Goal: Task Accomplishment & Management: Manage account settings

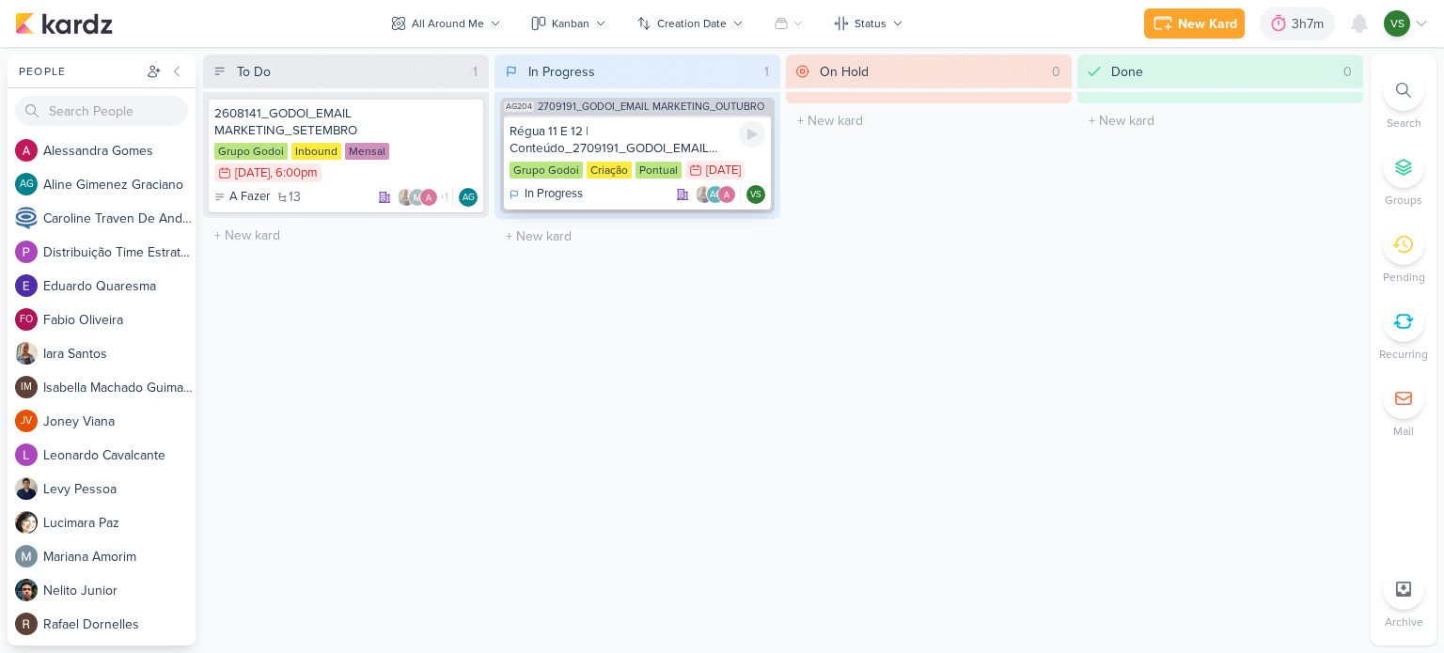
click at [617, 137] on div "Régua 11 E 12 | Conteúdo_2709191_GODOI_EMAIL MARKETING_OUTUBRO" at bounding box center [637, 140] width 256 height 34
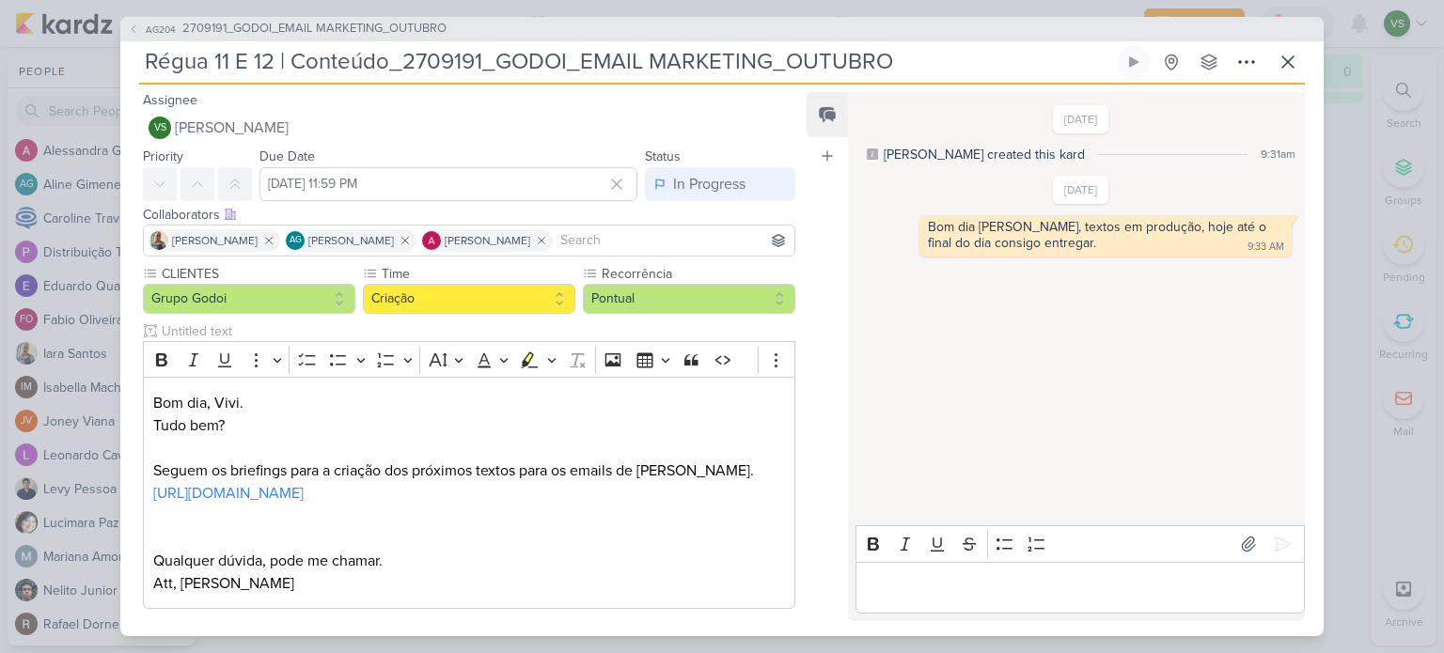
click at [989, 573] on div "Editor editing area: main" at bounding box center [1079, 588] width 449 height 52
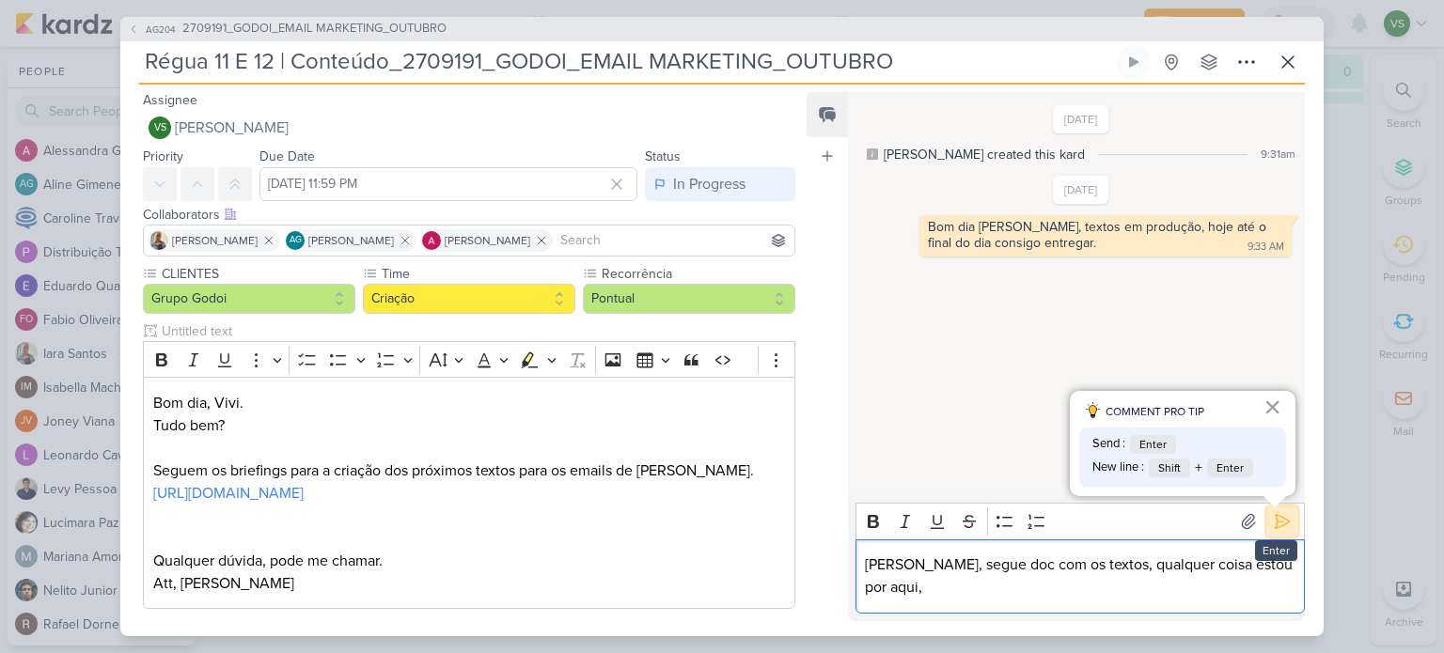
click at [1275, 522] on icon at bounding box center [1282, 521] width 19 height 19
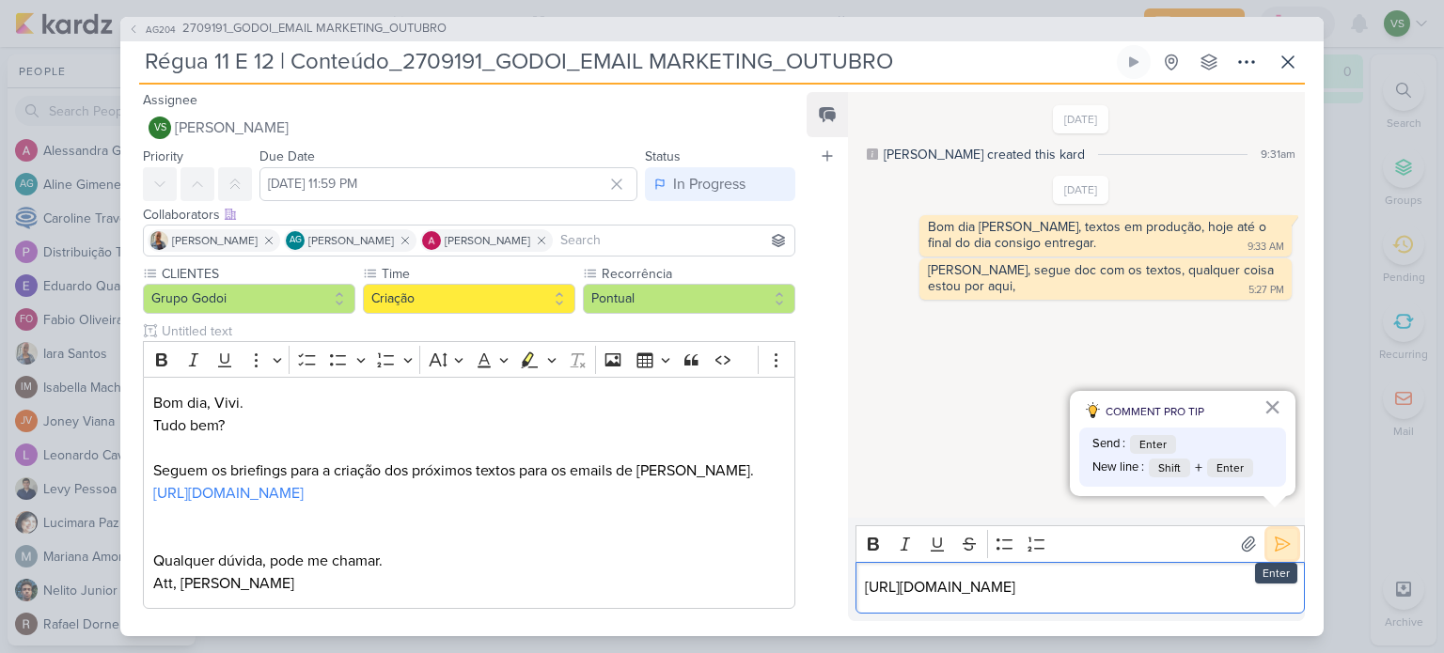
click at [1274, 535] on icon at bounding box center [1282, 544] width 19 height 19
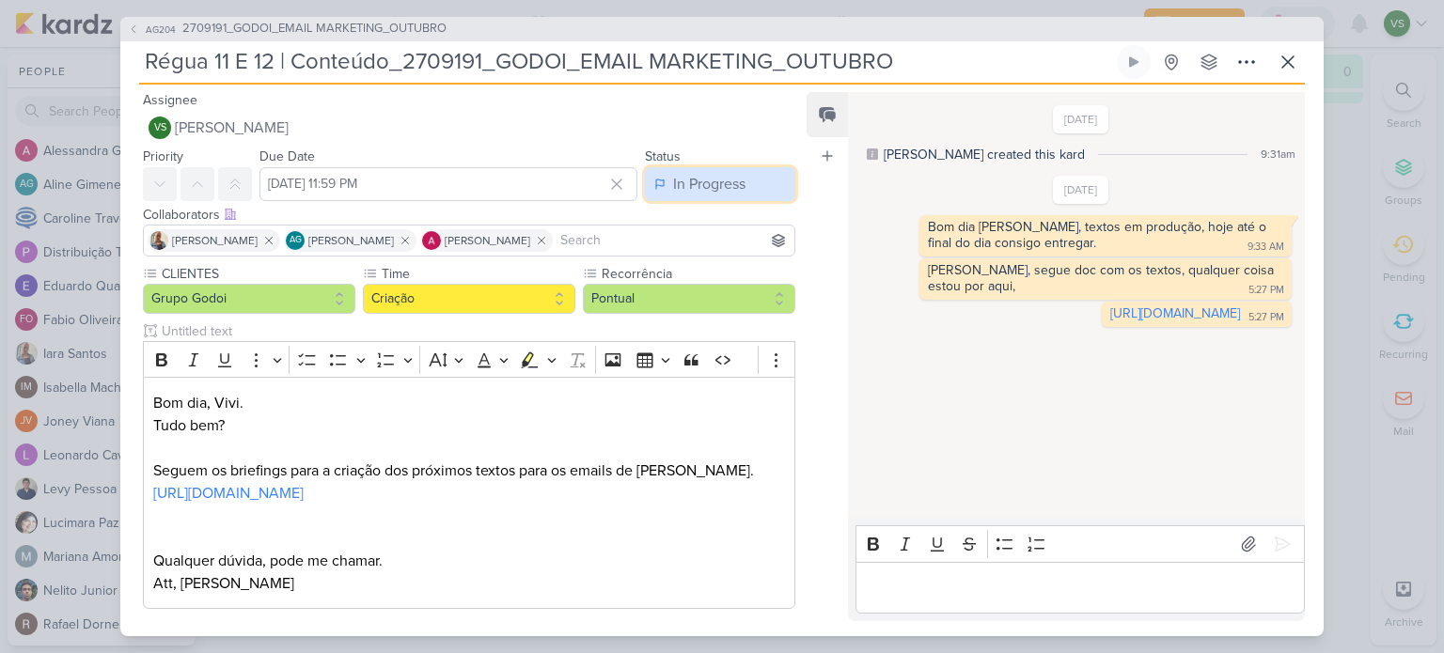
click at [703, 180] on div "In Progress" at bounding box center [709, 184] width 72 height 23
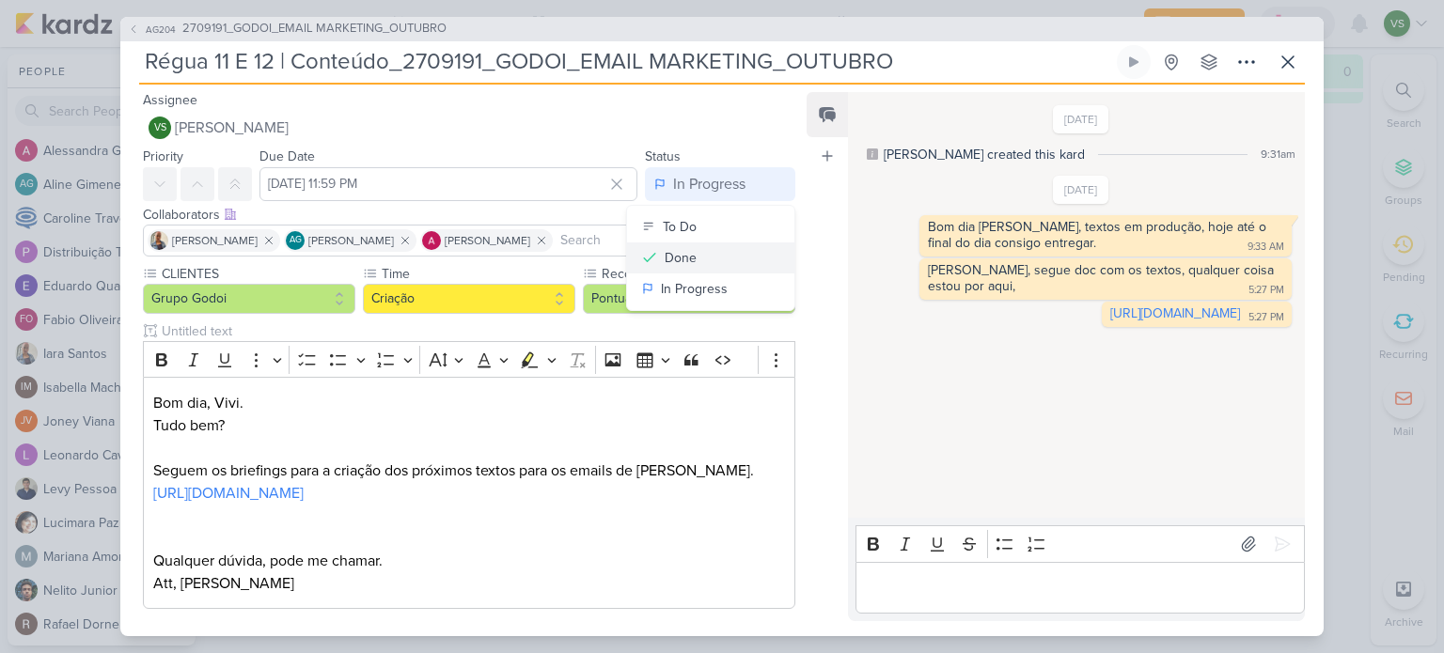
click at [701, 258] on button "Done" at bounding box center [710, 257] width 167 height 31
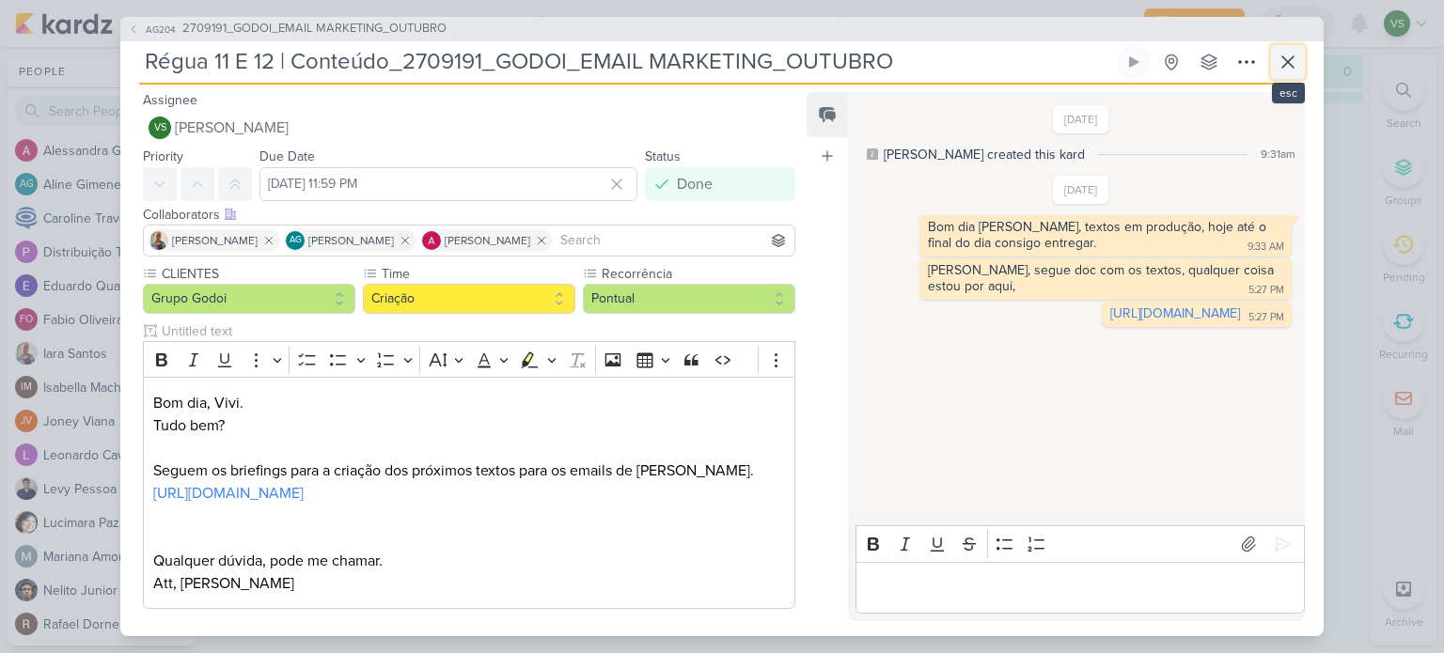
click at [1290, 59] on icon at bounding box center [1287, 61] width 11 height 11
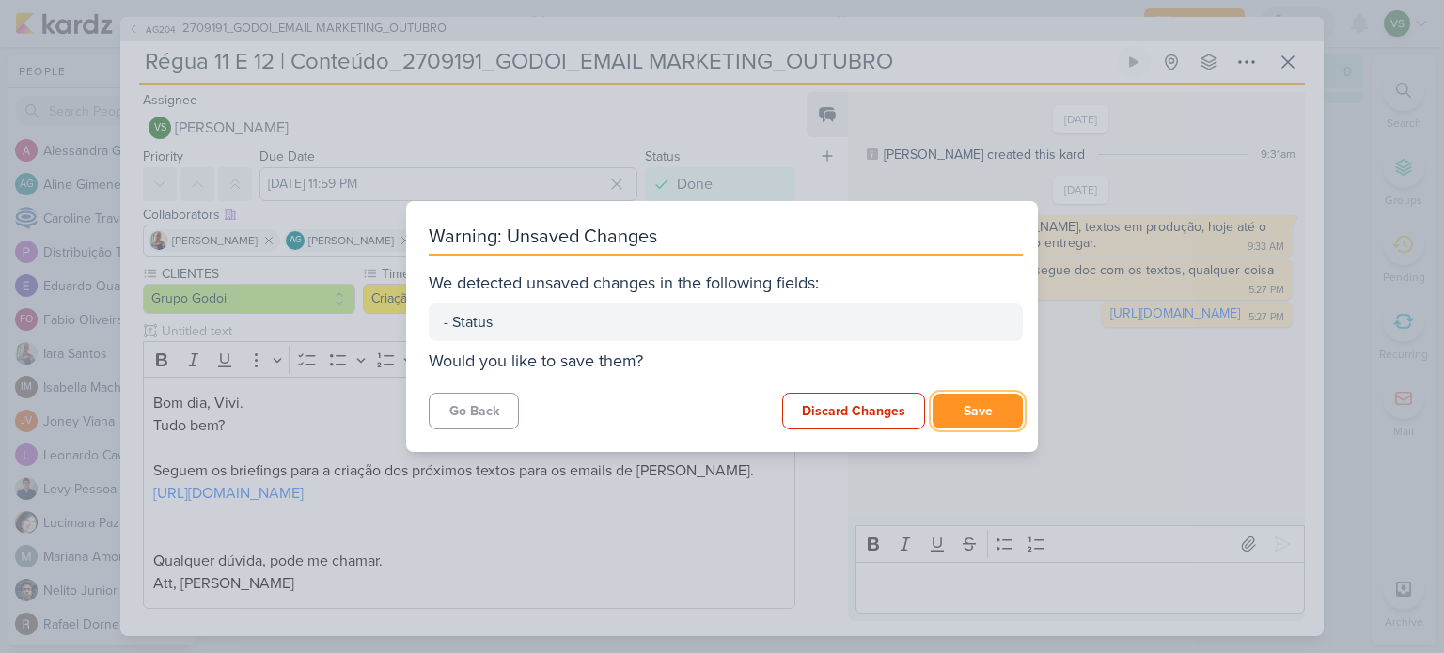
click at [993, 399] on button "Save" at bounding box center [977, 411] width 90 height 35
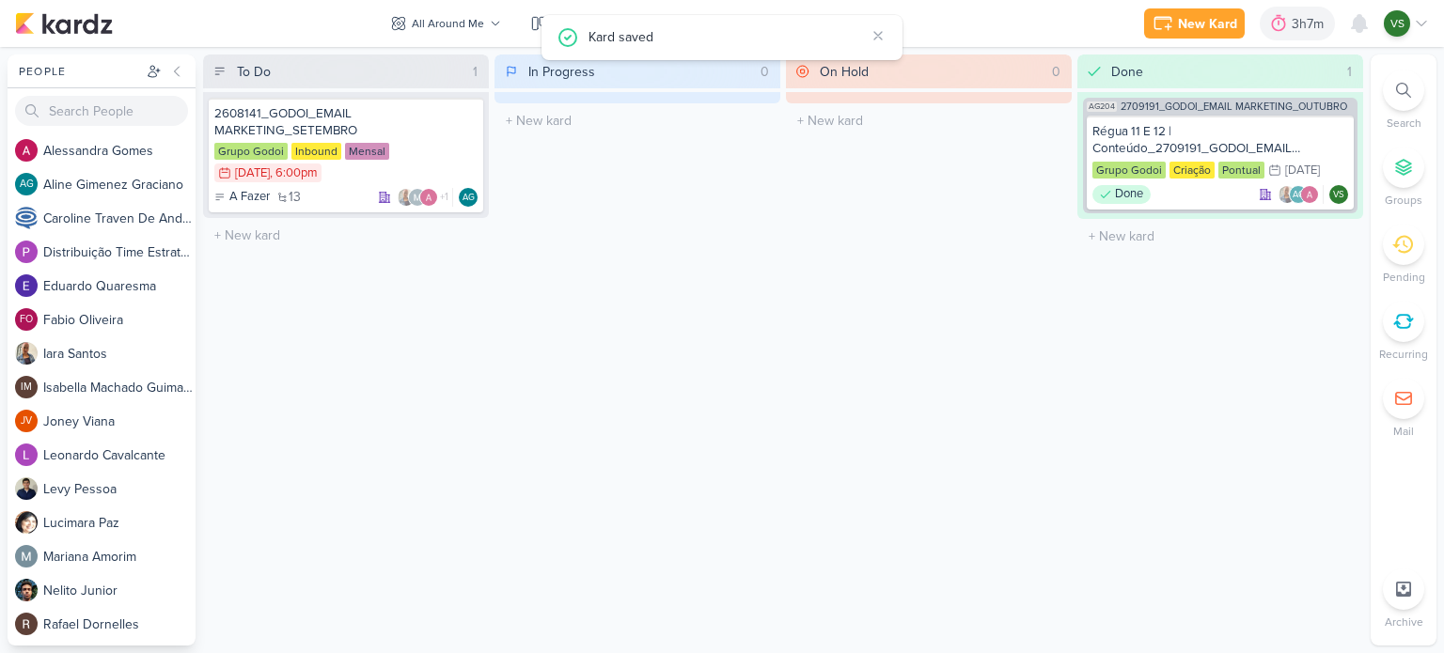
click at [1208, 113] on div "AG204 2709191_GODOI_EMAIL MARKETING_OUTUBRO Régua 11 E 12 | Conteúdo_2709191_GO…" at bounding box center [1220, 156] width 274 height 116
click at [1192, 127] on div "Régua 11 E 12 | Conteúdo_2709191_GODOI_EMAIL MARKETING_OUTUBRO" at bounding box center [1220, 140] width 256 height 34
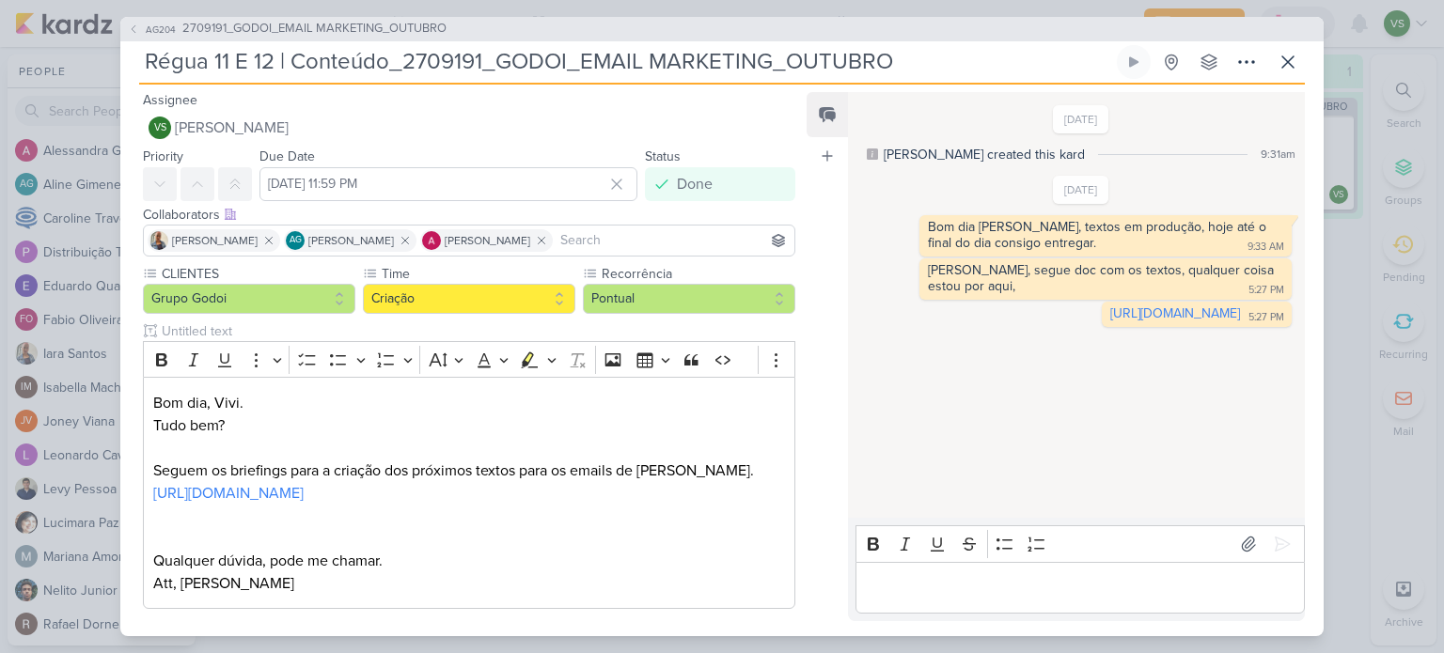
click at [988, 574] on div "Editor editing area: main" at bounding box center [1079, 588] width 449 height 52
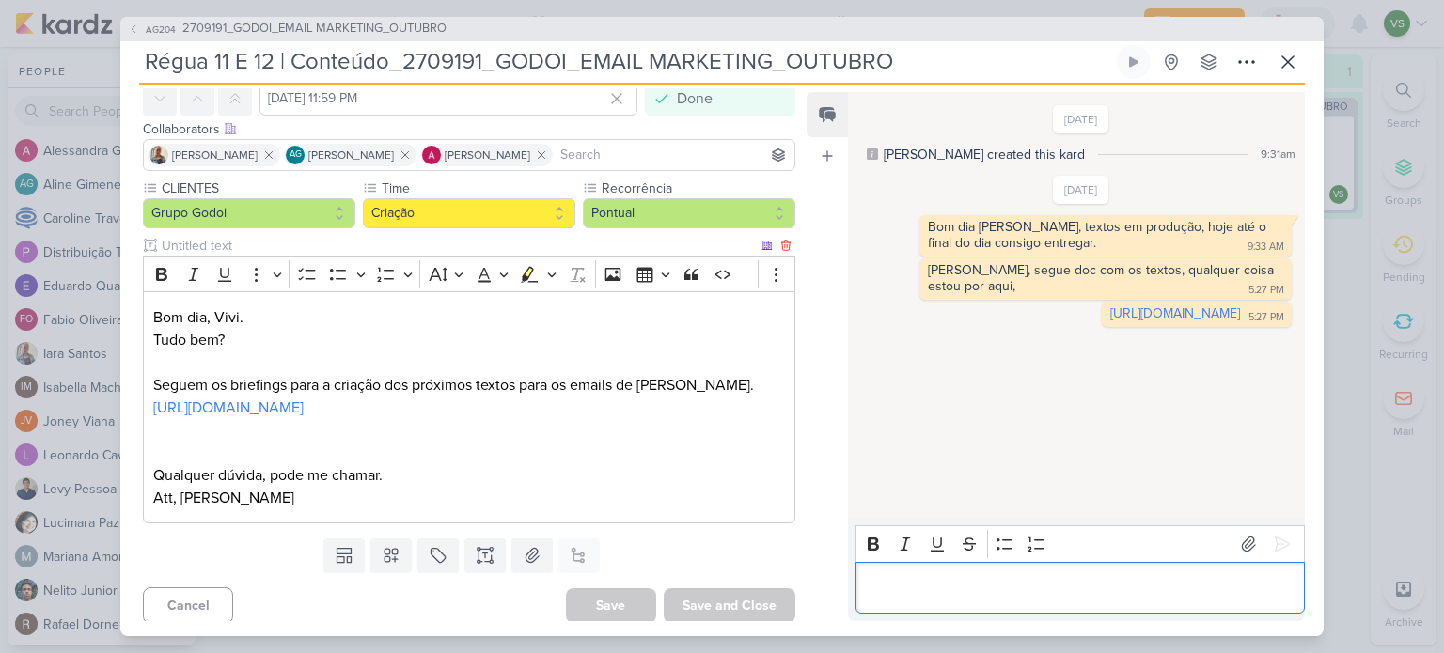
scroll to position [114, 0]
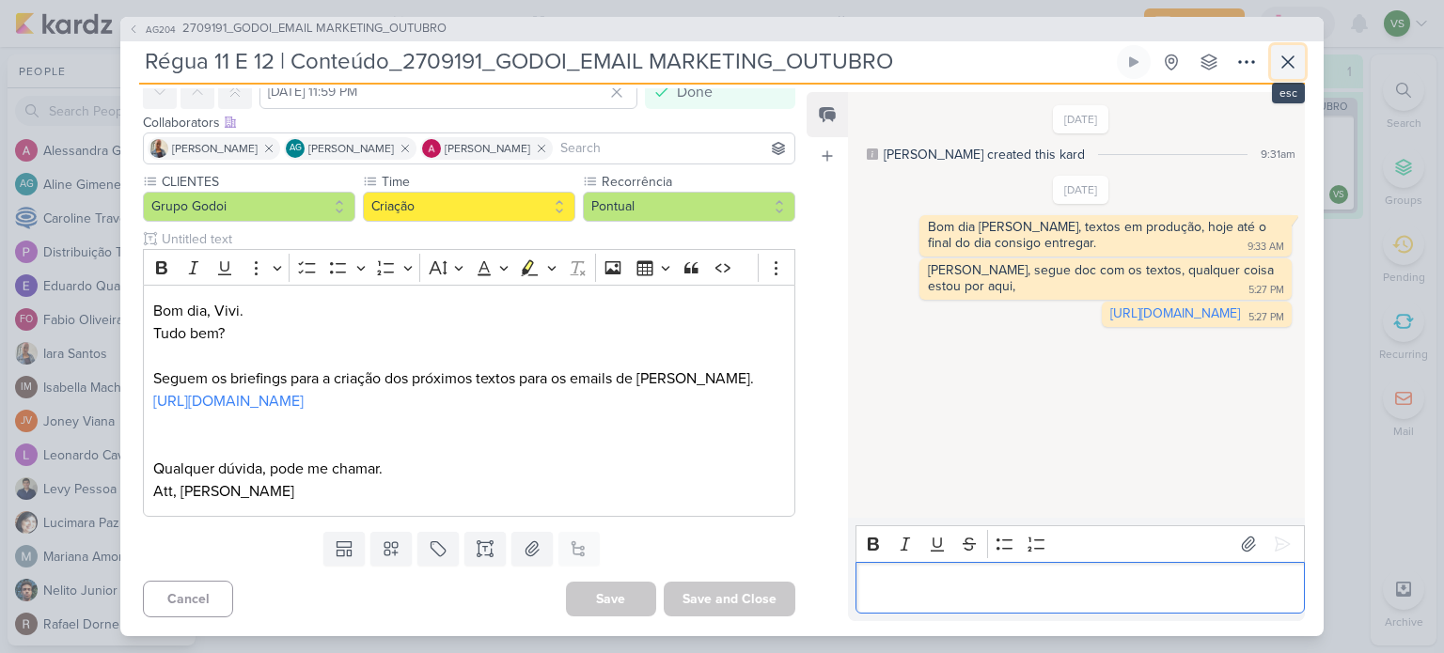
click at [1275, 45] on button at bounding box center [1288, 62] width 34 height 34
